Goal: Task Accomplishment & Management: Manage account settings

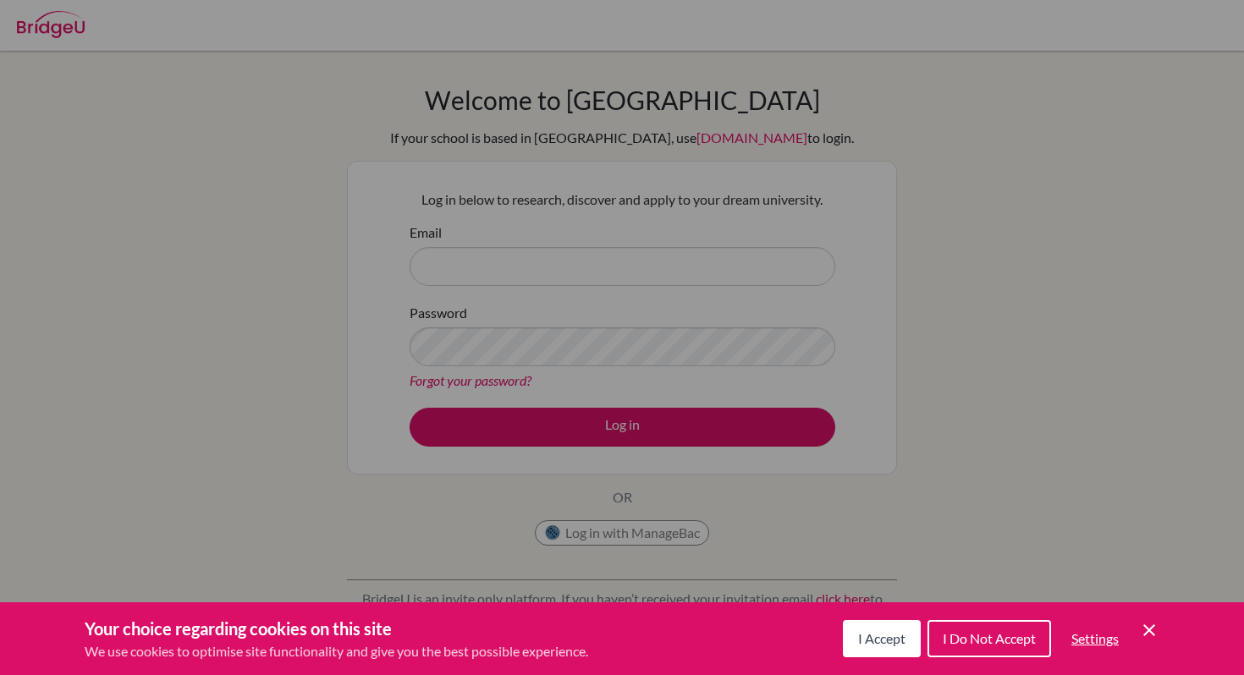
click at [1158, 632] on icon "Cookie Control Close Icon" at bounding box center [1149, 630] width 20 height 20
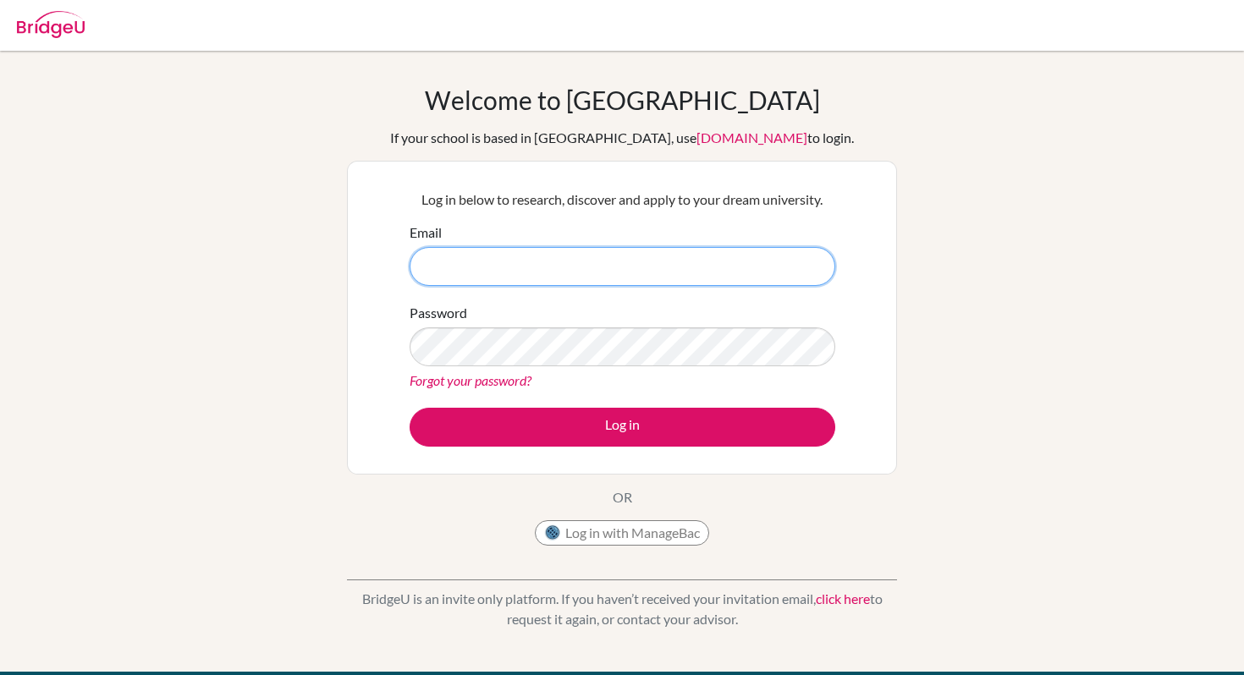
click at [506, 280] on input "Email" at bounding box center [623, 266] width 426 height 39
type input "[EMAIL_ADDRESS][DOMAIN_NAME]"
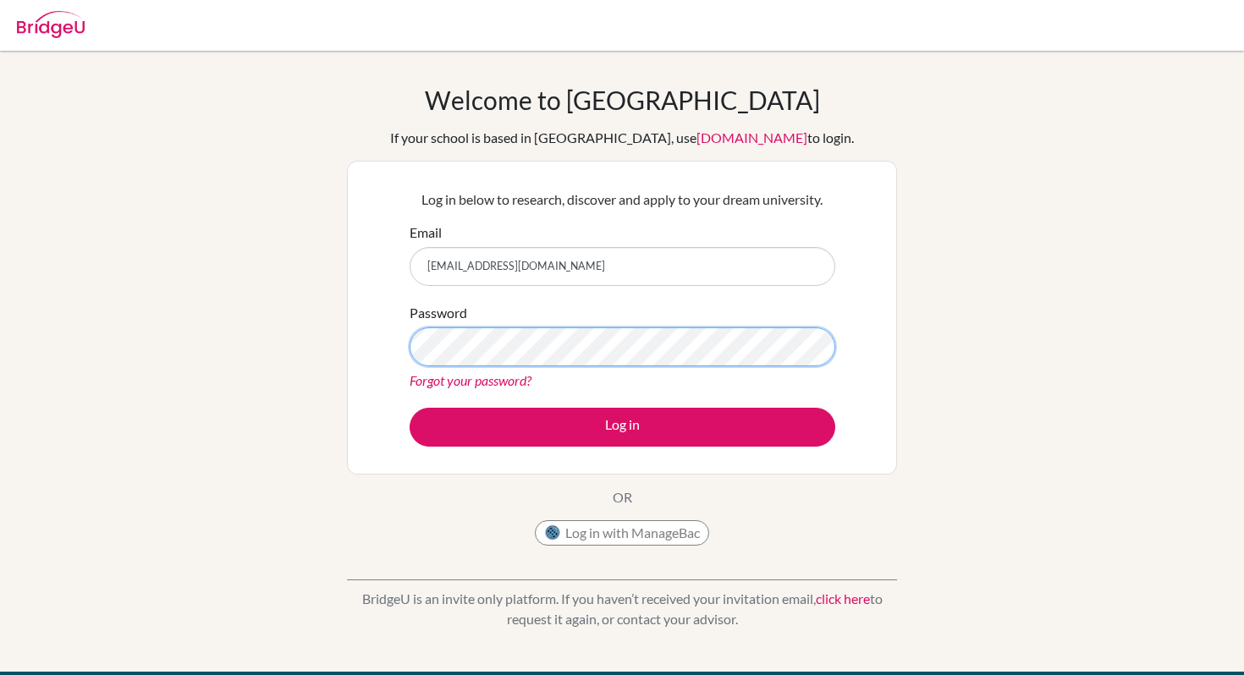
click at [410, 408] on button "Log in" at bounding box center [623, 427] width 426 height 39
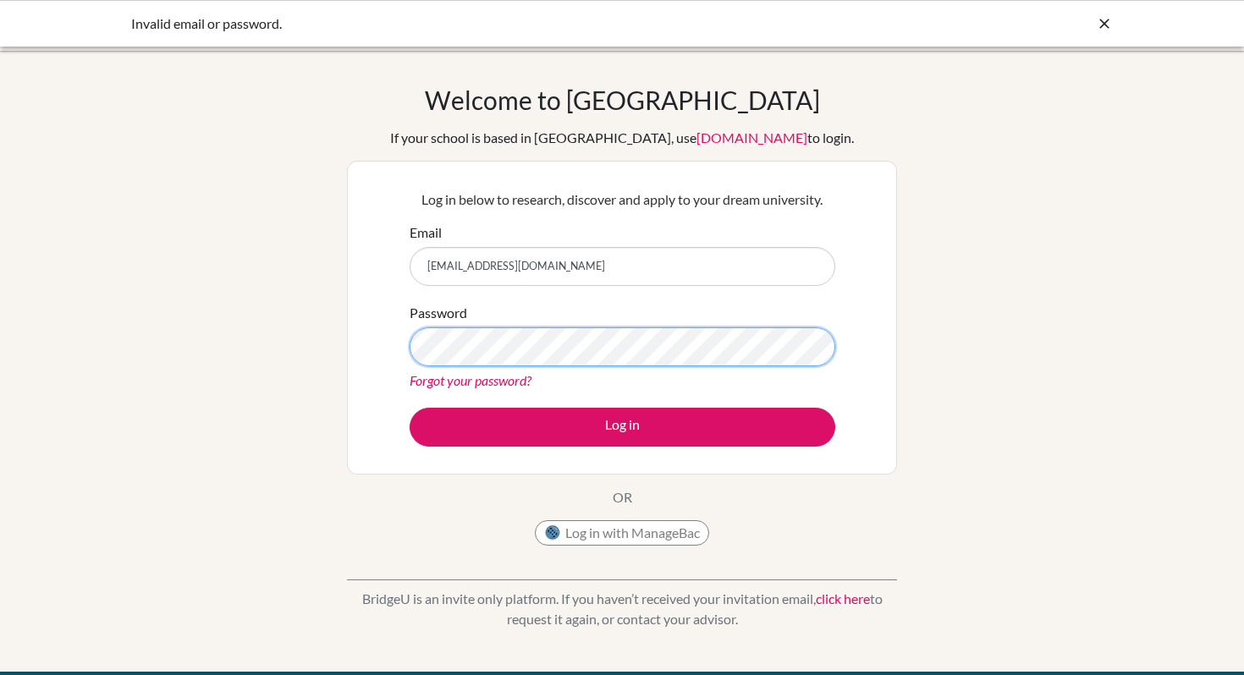
click at [410, 408] on button "Log in" at bounding box center [623, 427] width 426 height 39
